Goal: Use online tool/utility: Utilize a website feature to perform a specific function

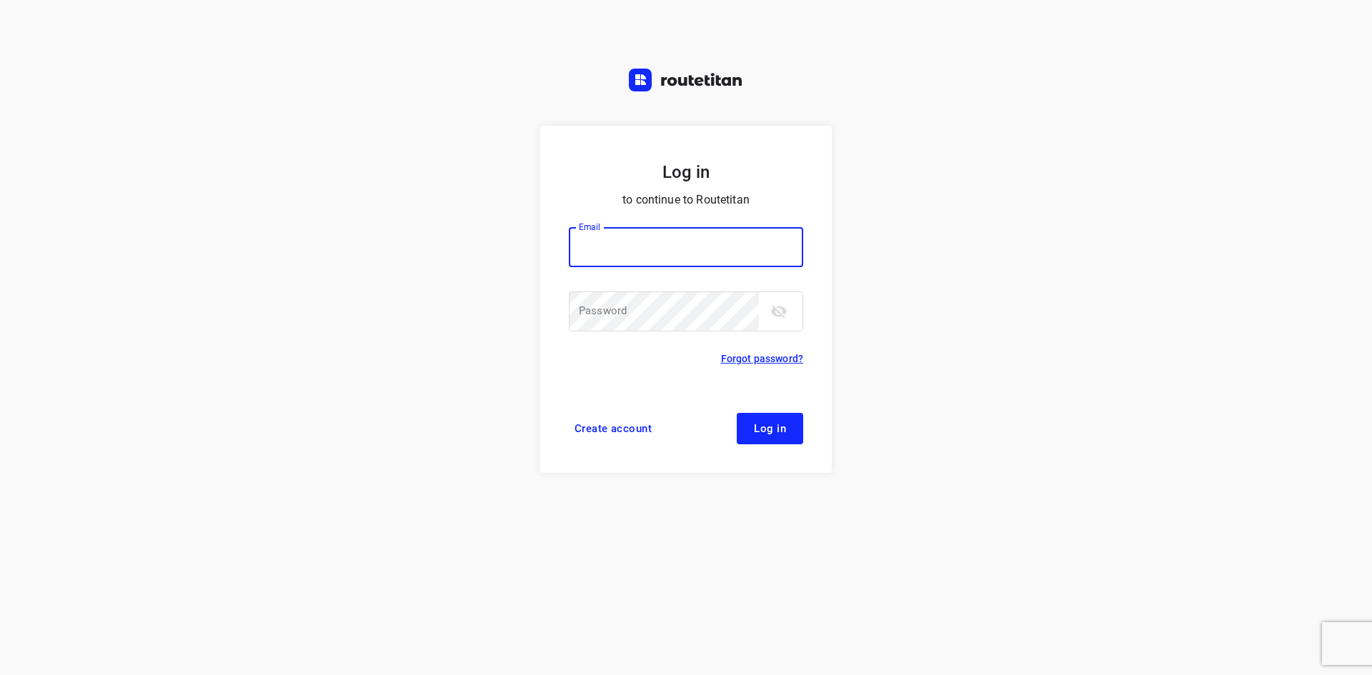
type input "jel@woodupp.nl"
click at [781, 425] on span "Log in" at bounding box center [770, 428] width 32 height 11
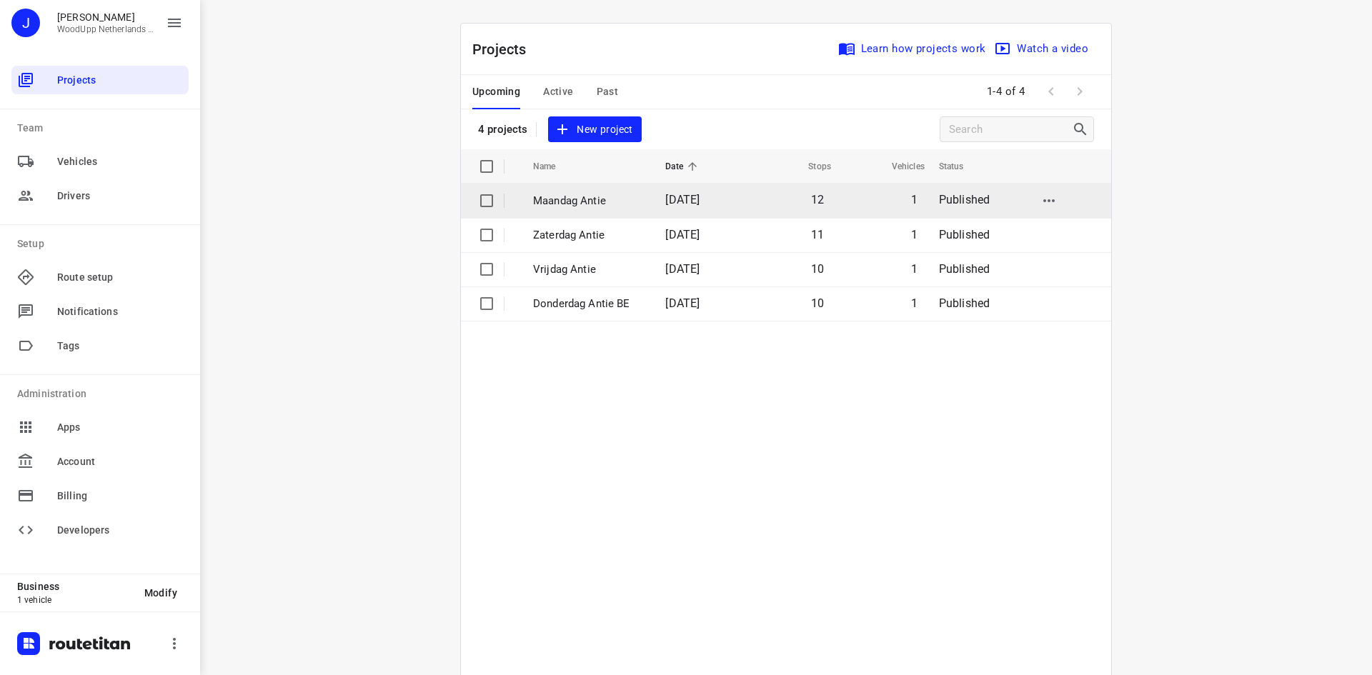
click at [587, 204] on p "Maandag Antie" at bounding box center [588, 201] width 111 height 16
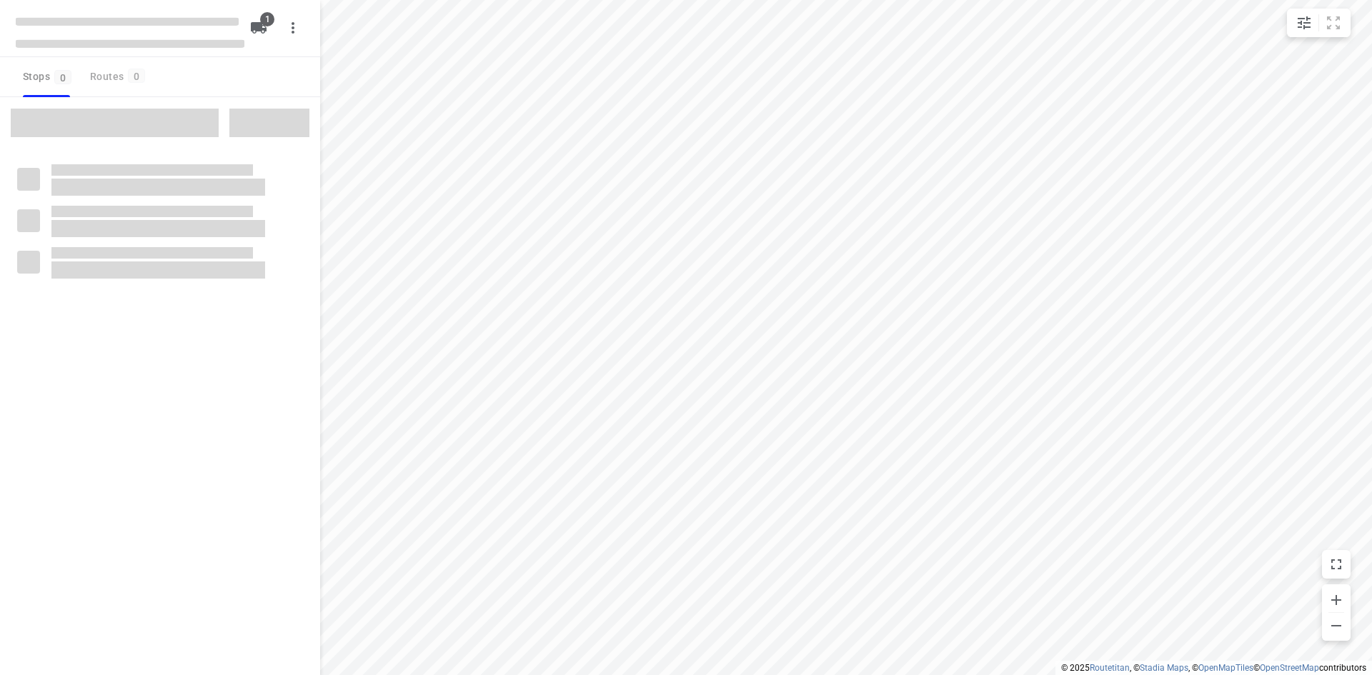
type input "distance"
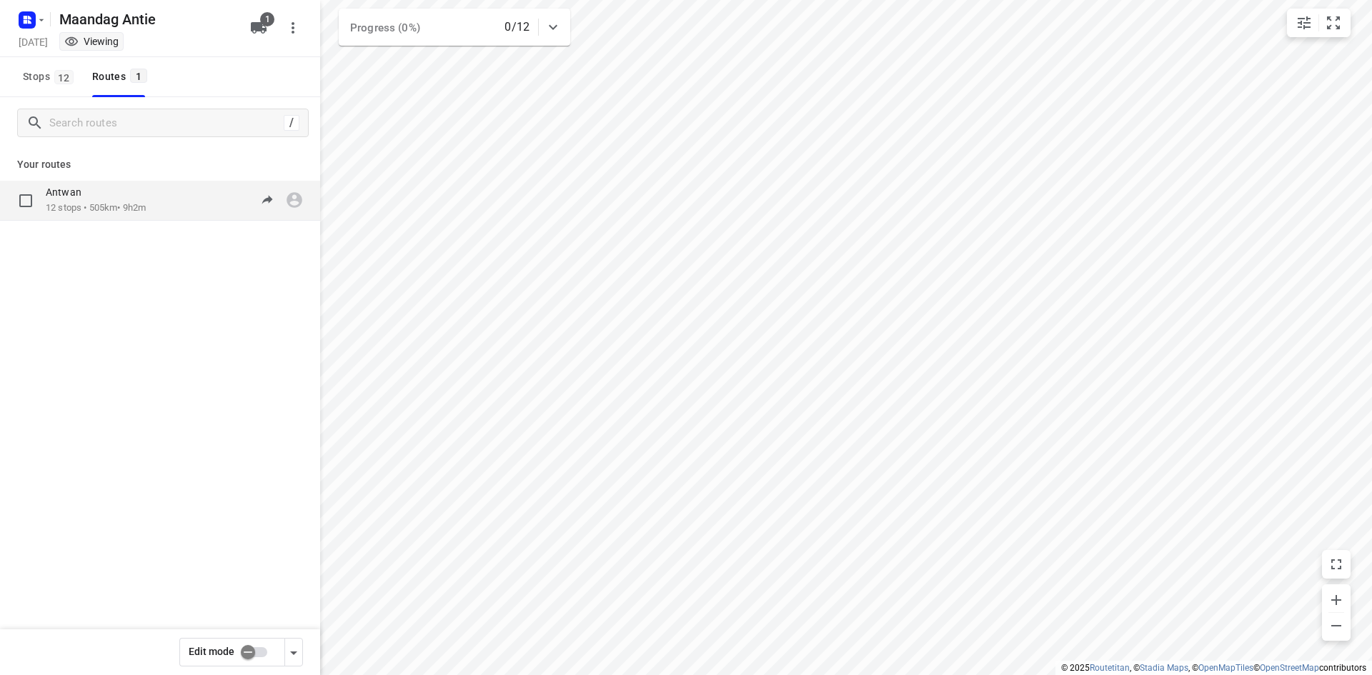
click at [119, 203] on p "12 stops • 505km • 9h2m" at bounding box center [96, 209] width 100 height 14
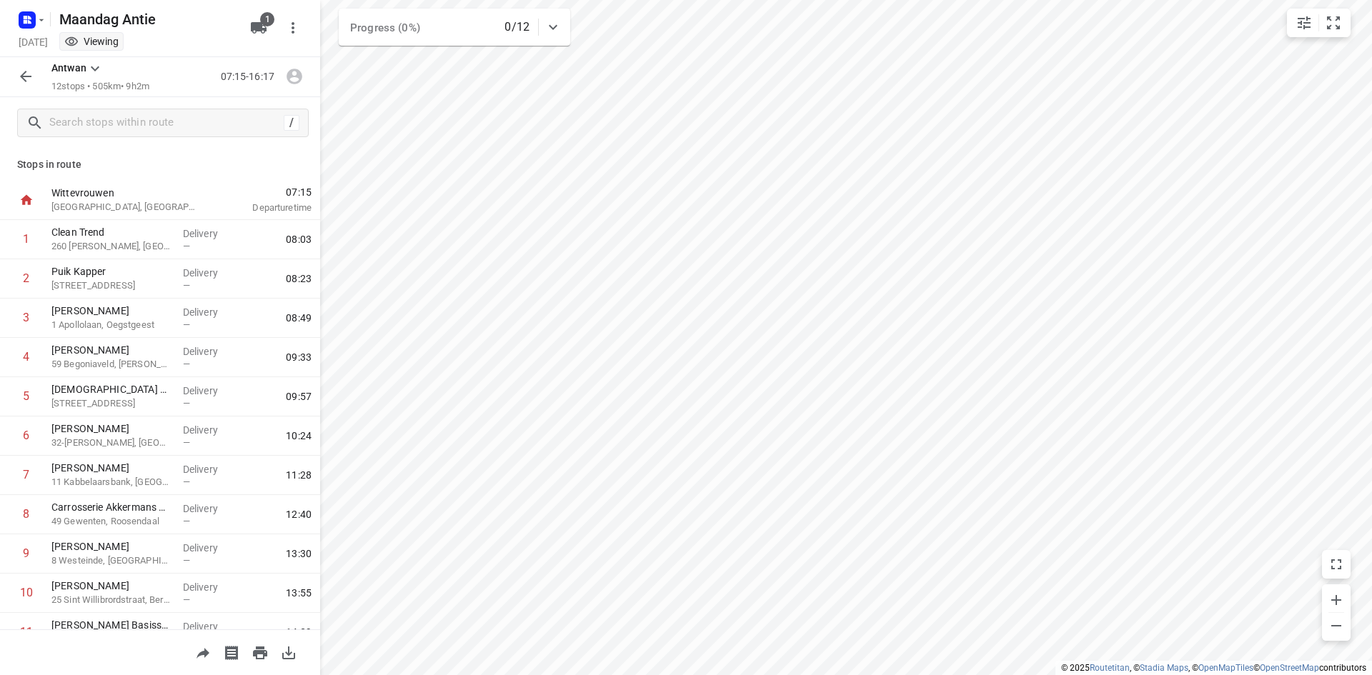
click at [31, 80] on icon "button" at bounding box center [25, 76] width 17 height 17
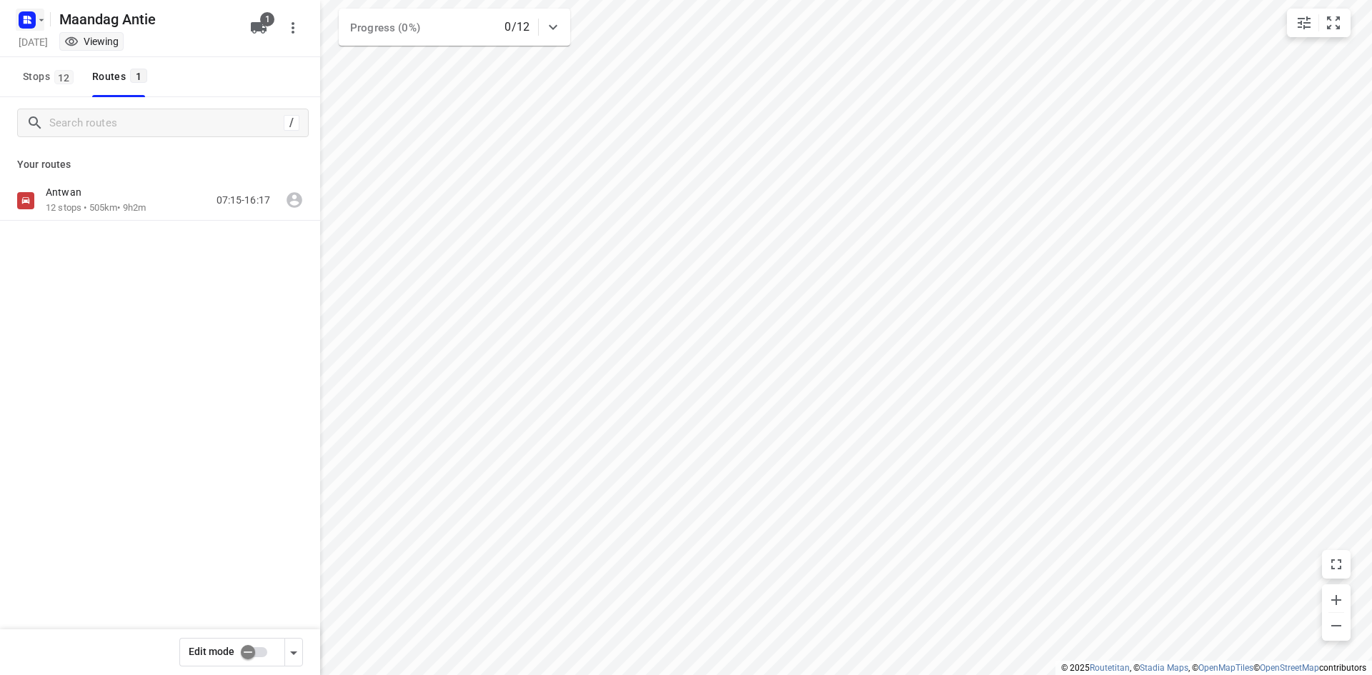
click at [34, 24] on rect "button" at bounding box center [27, 19] width 17 height 17
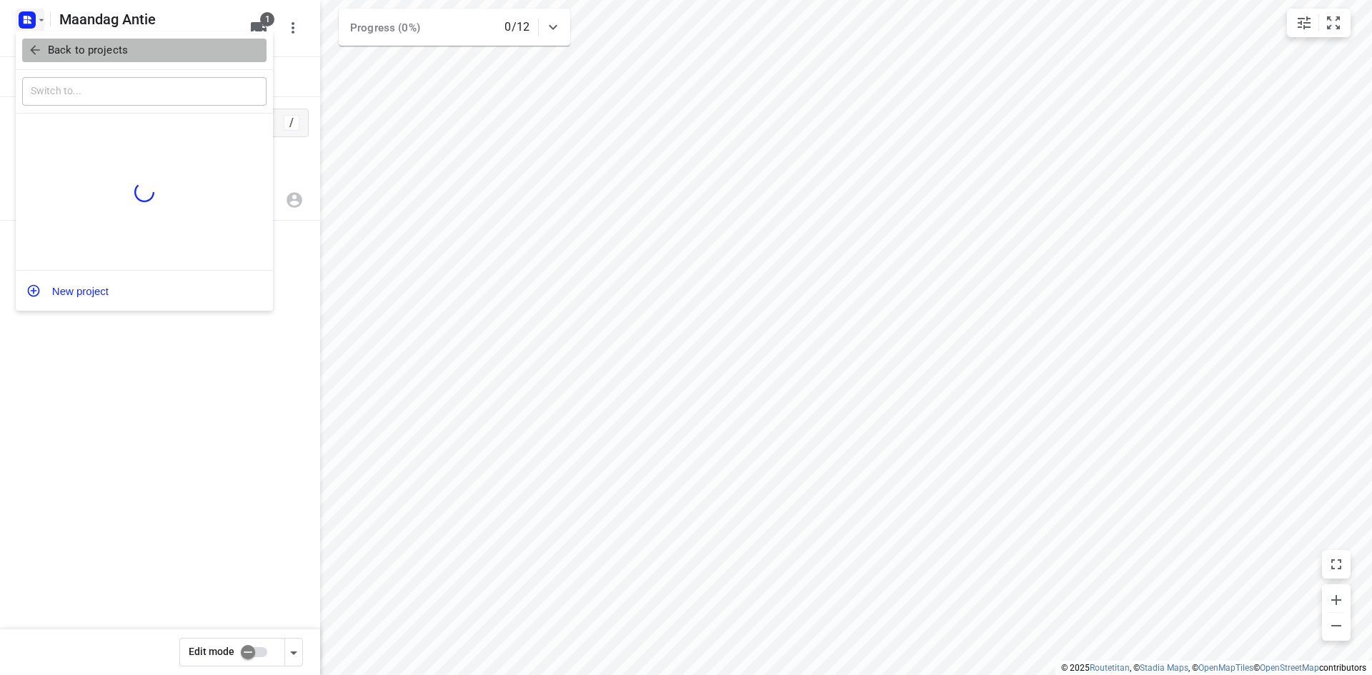
click at [44, 39] on button "Back to projects" at bounding box center [144, 51] width 244 height 24
